Goal: Transaction & Acquisition: Purchase product/service

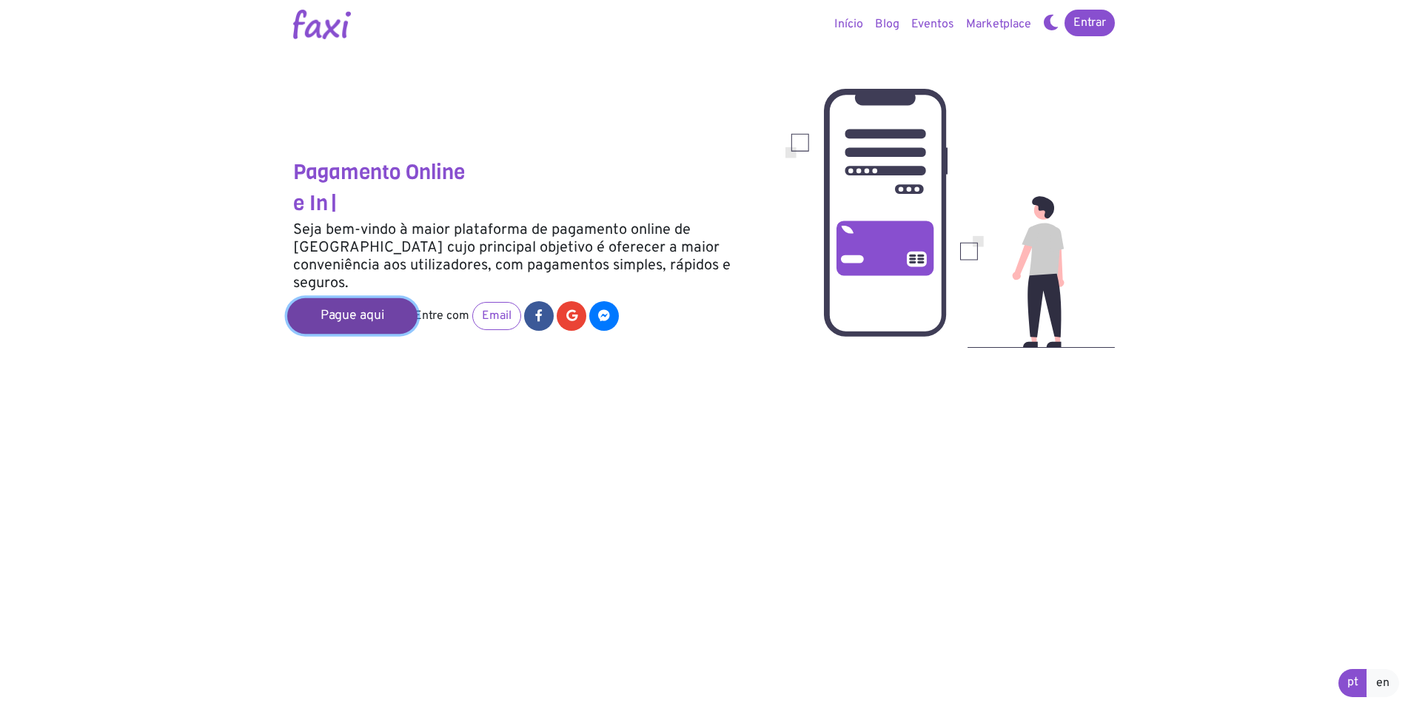
click at [342, 298] on link "Pague aqui" at bounding box center [352, 316] width 130 height 36
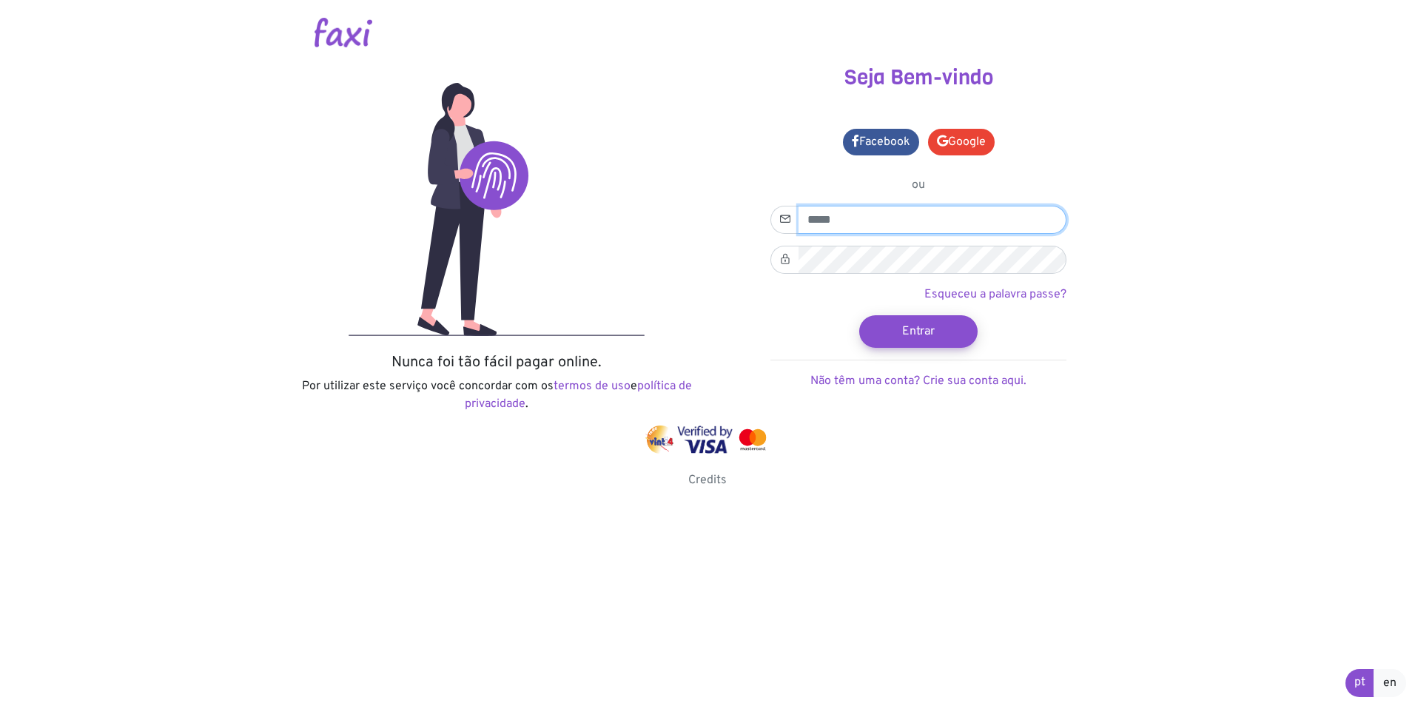
click at [893, 229] on input "email" at bounding box center [933, 220] width 268 height 28
click at [696, 143] on div "Nunca foi tão fácil pagar online. Por utilizar este serviço você concordar com …" at bounding box center [497, 245] width 422 height 361
click at [854, 221] on input "email" at bounding box center [933, 220] width 268 height 28
type input "**********"
click at [950, 136] on link "Google" at bounding box center [961, 142] width 67 height 27
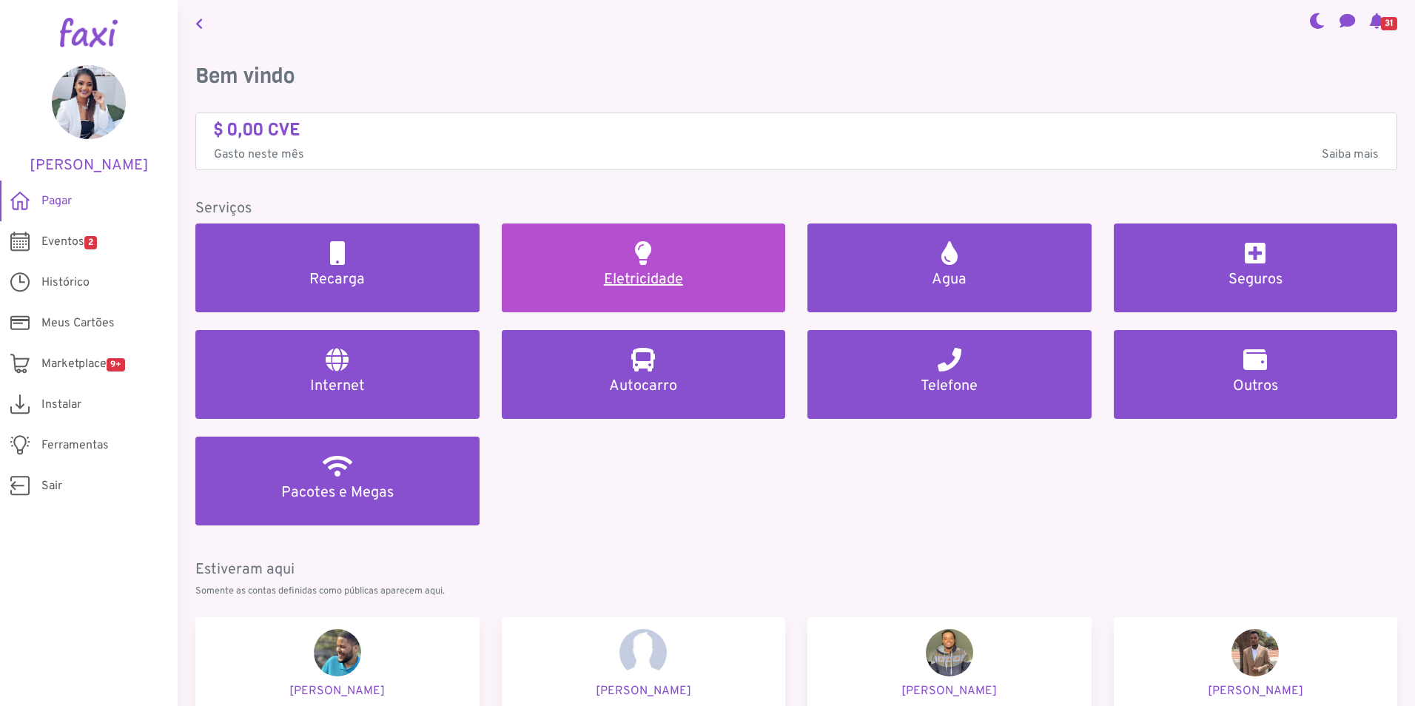
click at [621, 258] on link "Eletricidade" at bounding box center [644, 268] width 284 height 89
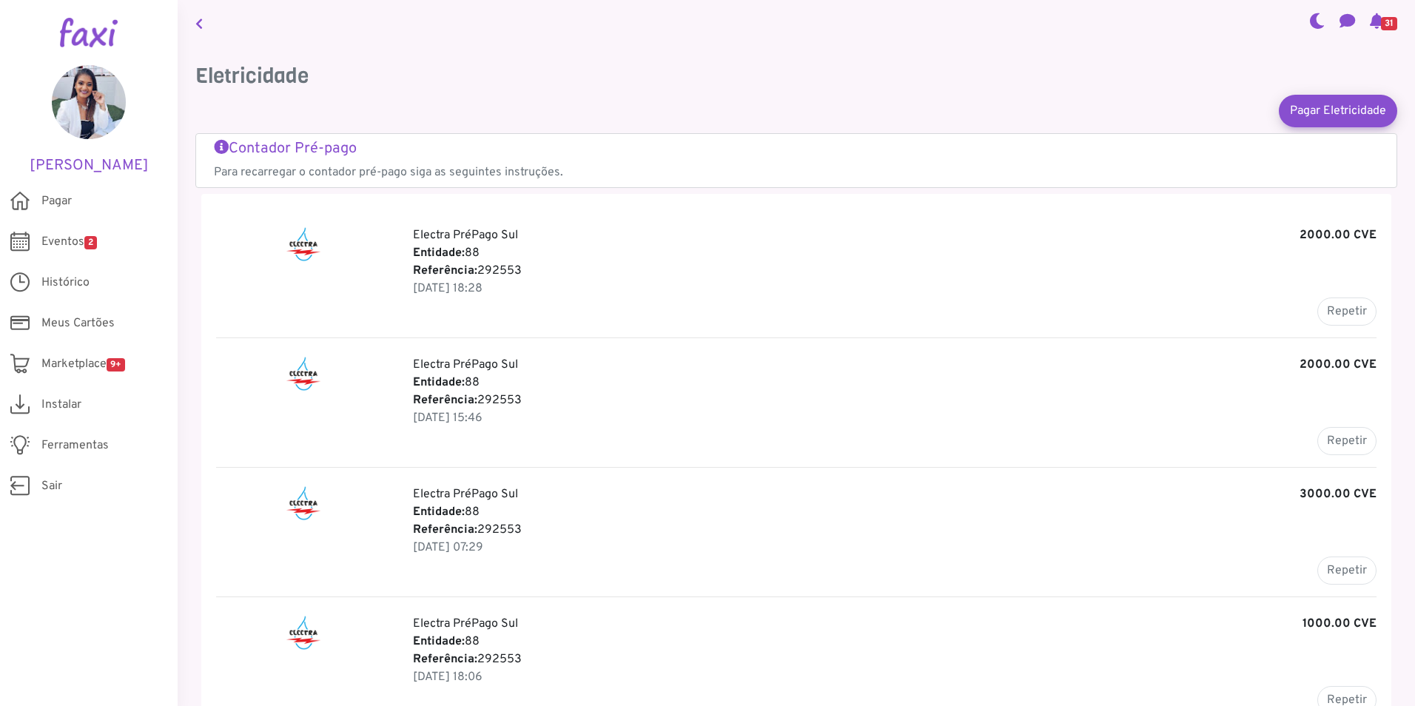
click at [295, 150] on h5 "Contador Pré-pago" at bounding box center [796, 149] width 1165 height 18
drag, startPoint x: 406, startPoint y: 289, endPoint x: 532, endPoint y: 289, distance: 125.1
click at [532, 289] on div "Electra PréPago Sul 2000.00 CVE Entidade: 88 Referência: 292553 19 Jun 2025, 18…" at bounding box center [895, 276] width 986 height 99
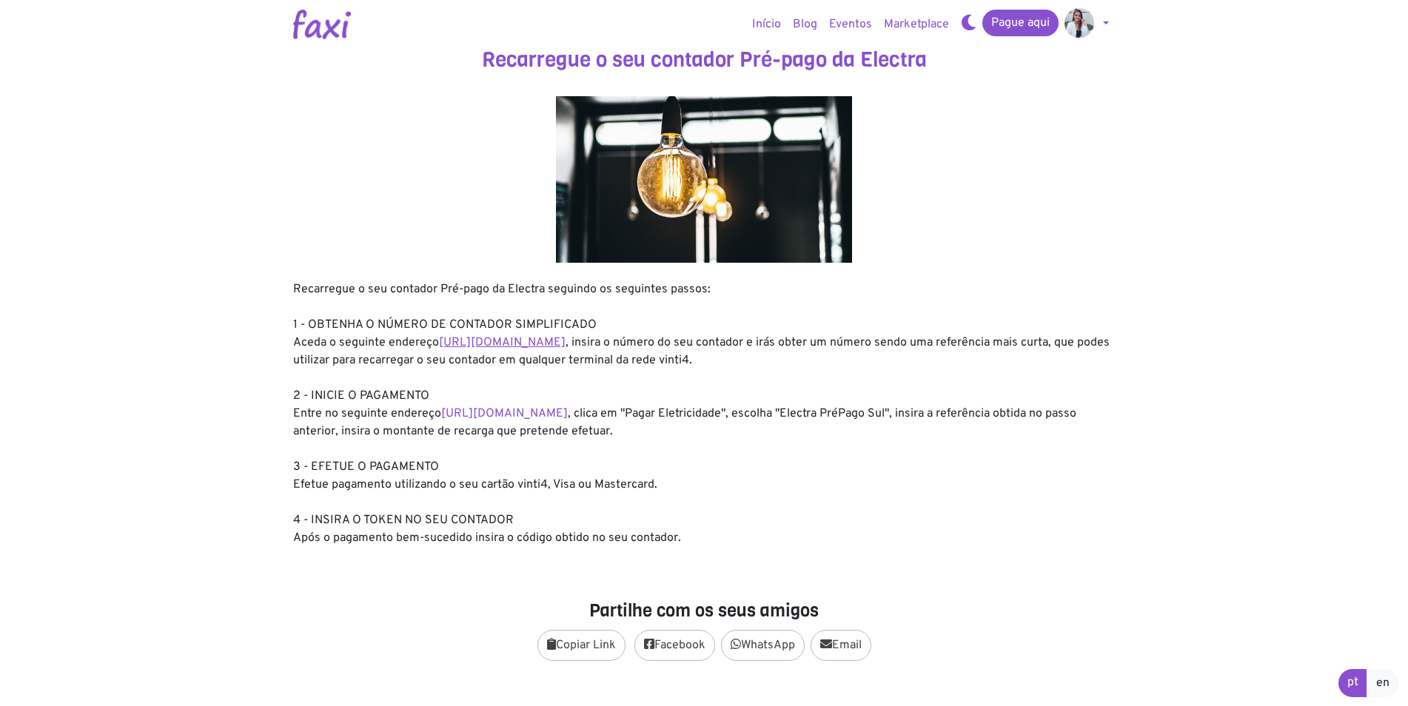
click at [566, 342] on link "[URL][DOMAIN_NAME]" at bounding box center [502, 342] width 127 height 15
